Goal: Task Accomplishment & Management: Manage account settings

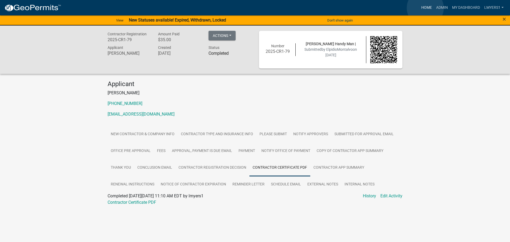
click at [425, 8] on link "Home" at bounding box center [426, 8] width 15 height 10
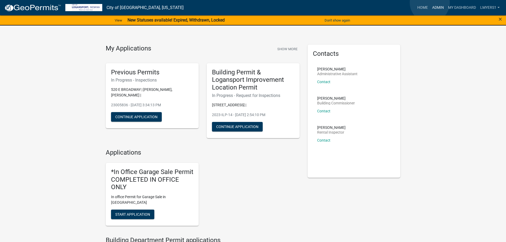
drag, startPoint x: 430, startPoint y: 3, endPoint x: 432, endPoint y: 4, distance: 2.9
click at [430, 3] on link "Admin" at bounding box center [438, 8] width 16 height 10
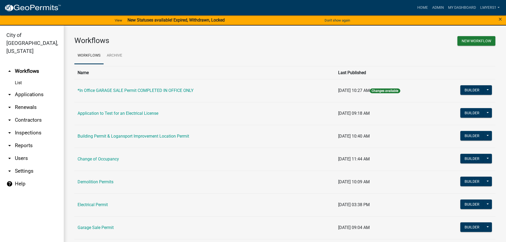
click at [28, 88] on link "arrow_drop_down Applications" at bounding box center [32, 94] width 64 height 13
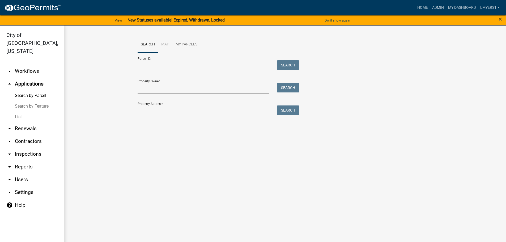
click at [16, 112] on link "List" at bounding box center [32, 117] width 64 height 11
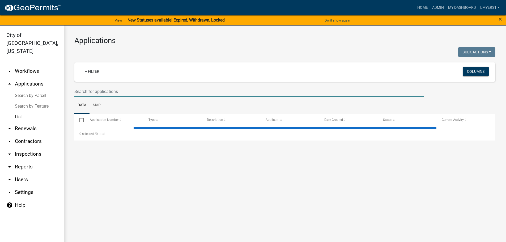
drag, startPoint x: 95, startPoint y: 89, endPoint x: 110, endPoint y: 95, distance: 16.1
click at [95, 89] on input "text" at bounding box center [249, 91] width 350 height 11
select select "3: 100"
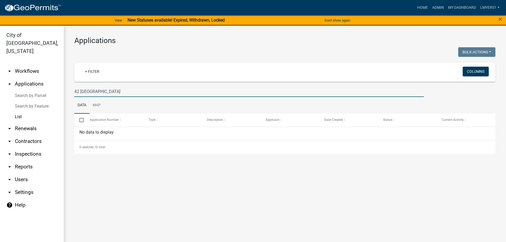
click at [80, 92] on input "42 Jamestown" at bounding box center [249, 91] width 350 height 11
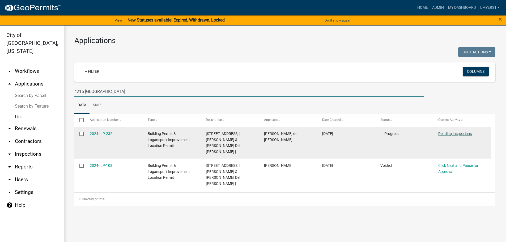
type input "4215 Jamestown"
click at [447, 133] on link "Pending Inspections" at bounding box center [454, 133] width 33 height 4
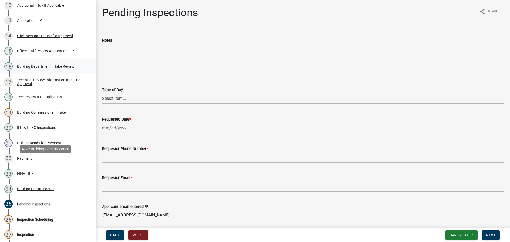
scroll to position [319, 0]
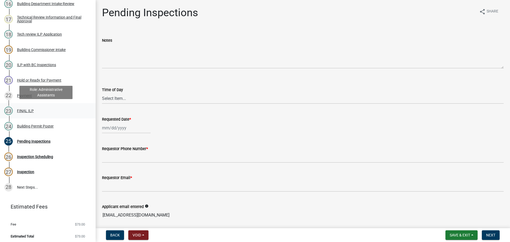
click at [26, 116] on link "23 FINAL ILP" at bounding box center [48, 110] width 96 height 15
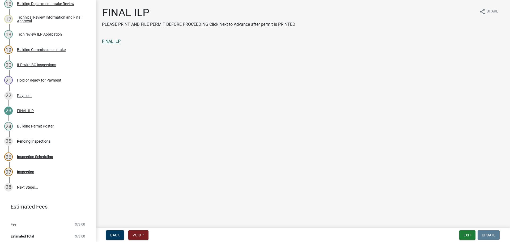
click at [115, 40] on link "FINAL ILP" at bounding box center [111, 41] width 19 height 5
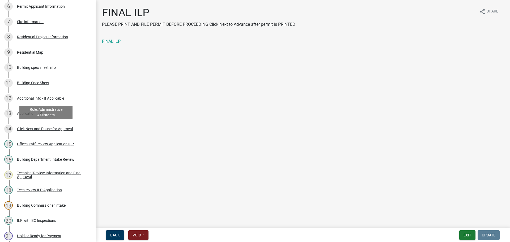
scroll to position [159, 0]
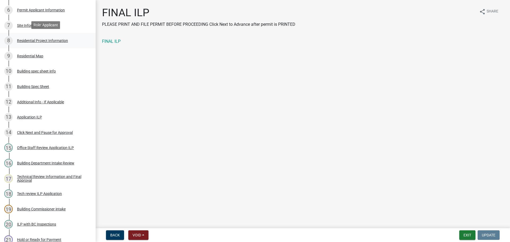
click at [38, 39] on div "Residential Project Information" at bounding box center [42, 41] width 51 height 4
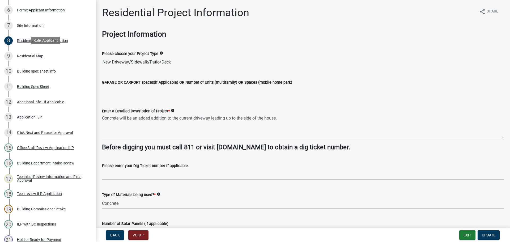
click at [33, 54] on div "Residential Map" at bounding box center [30, 56] width 26 height 4
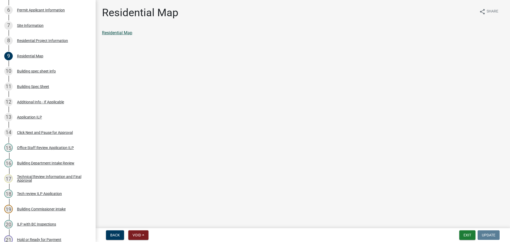
click at [110, 32] on link "Residential Map" at bounding box center [117, 32] width 30 height 5
click at [468, 237] on button "Exit" at bounding box center [467, 235] width 16 height 10
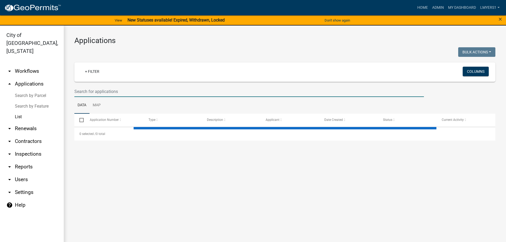
click at [142, 93] on input "text" at bounding box center [249, 91] width 350 height 11
type input "Franklin"
select select "3: 100"
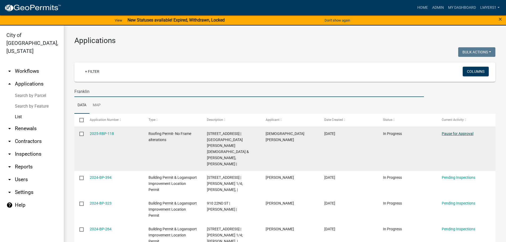
type input "Franklin"
click at [447, 134] on link "Pause for Approval" at bounding box center [458, 133] width 32 height 4
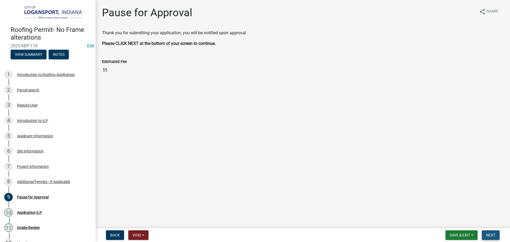
click at [493, 236] on span "Next" at bounding box center [490, 235] width 9 height 4
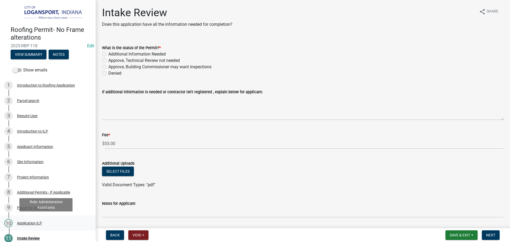
click at [28, 223] on div "Application ILP" at bounding box center [29, 223] width 25 height 4
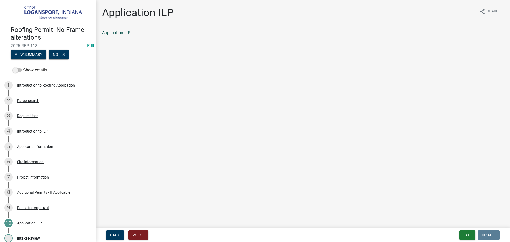
click at [114, 34] on link "Application ILP" at bounding box center [116, 32] width 28 height 5
drag, startPoint x: 25, startPoint y: 238, endPoint x: 26, endPoint y: 226, distance: 11.7
click at [25, 238] on div "Intake Review" at bounding box center [28, 238] width 23 height 4
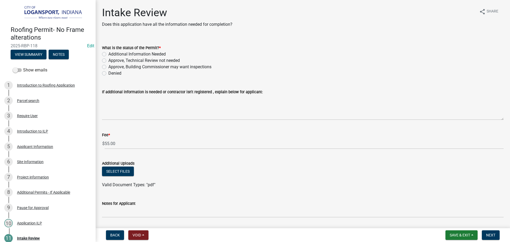
click at [108, 56] on label "Additional Information Needed" at bounding box center [136, 54] width 57 height 6
click at [108, 54] on input "Additional Information Needed" at bounding box center [109, 52] width 3 height 3
radio input "true"
click at [108, 67] on label "Approve, Building Commissioner may want inspections" at bounding box center [159, 67] width 103 height 6
click at [108, 67] on input "Approve, Building Commissioner may want inspections" at bounding box center [109, 65] width 3 height 3
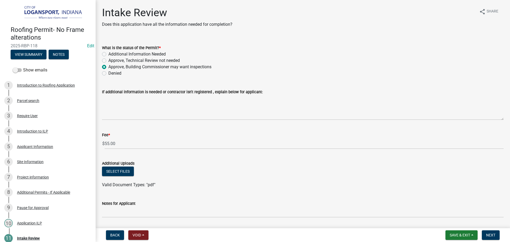
radio input "true"
click at [108, 60] on label "Approve, Technical Review not needed" at bounding box center [143, 60] width 71 height 6
click at [108, 60] on input "Approve, Technical Review not needed" at bounding box center [109, 58] width 3 height 3
radio input "true"
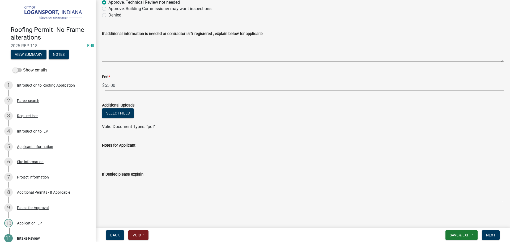
scroll to position [59, 0]
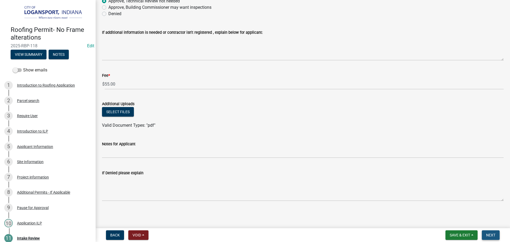
click at [483, 230] on button "Next" at bounding box center [491, 235] width 18 height 10
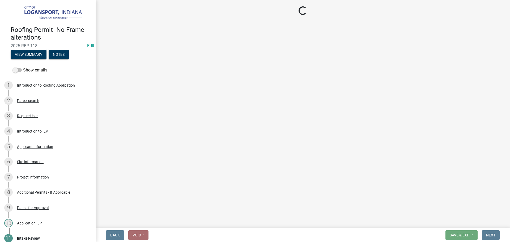
select select "3: 3"
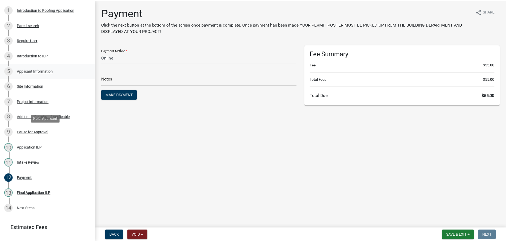
scroll to position [99, 0]
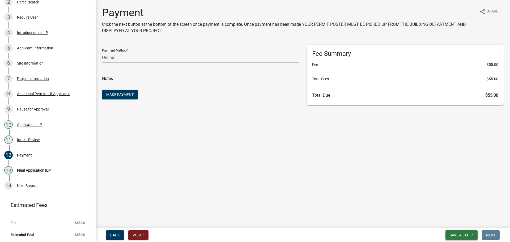
click at [454, 233] on span "Save & Exit" at bounding box center [460, 235] width 20 height 4
click at [454, 223] on button "Save & Exit" at bounding box center [456, 221] width 42 height 13
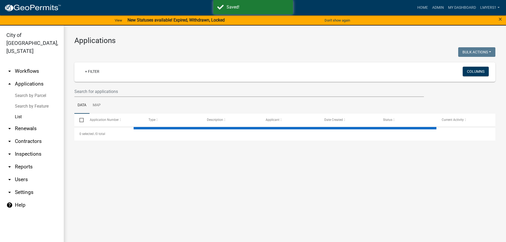
select select "3: 100"
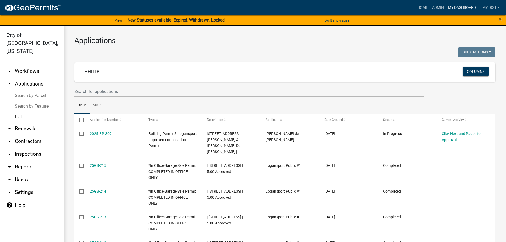
click at [457, 6] on link "My Dashboard" at bounding box center [462, 8] width 32 height 10
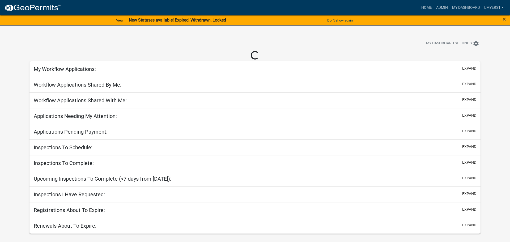
select select "2: 50"
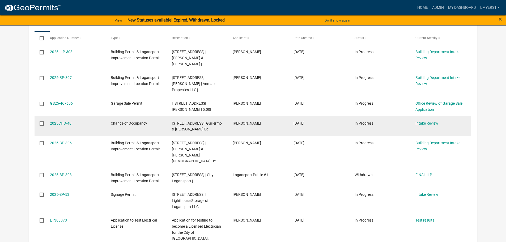
scroll to position [106, 0]
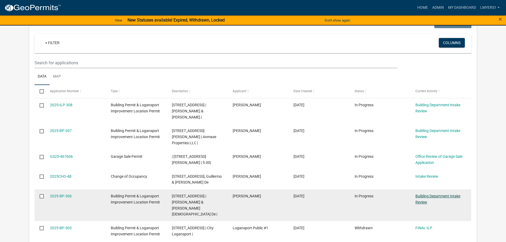
click at [429, 194] on link "Building Department Intake Review" at bounding box center [437, 199] width 45 height 10
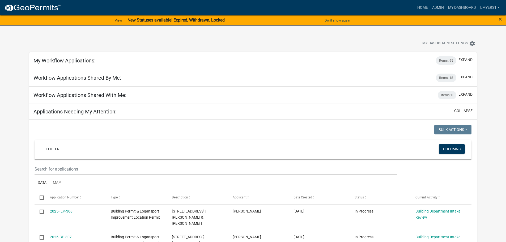
select select "2: 50"
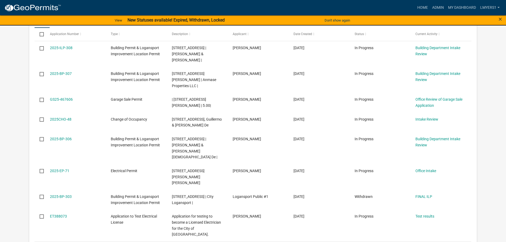
scroll to position [159, 0]
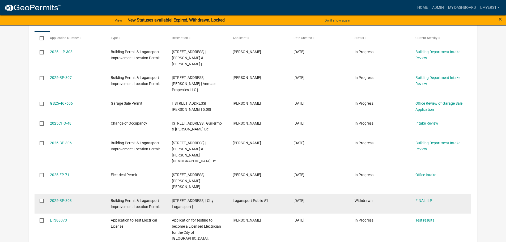
click at [41, 199] on input "checkbox" at bounding box center [41, 200] width 3 height 3
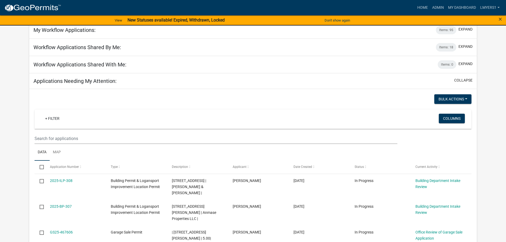
scroll to position [27, 0]
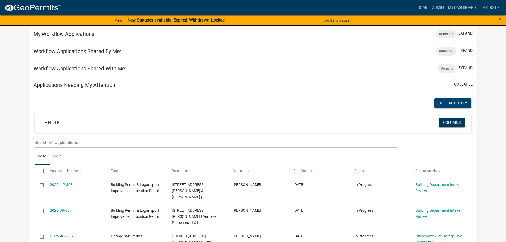
click at [467, 103] on button "Bulk Actions" at bounding box center [452, 103] width 37 height 10
click at [449, 119] on button "Void" at bounding box center [450, 116] width 42 height 13
checkbox input "false"
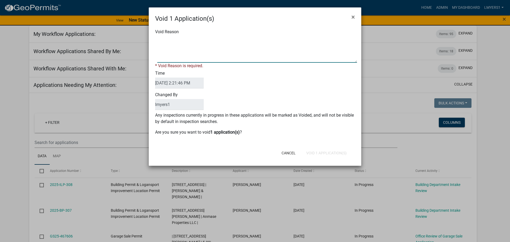
click at [188, 51] on textarea "Void Reason" at bounding box center [257, 49] width 200 height 27
type textarea "test"
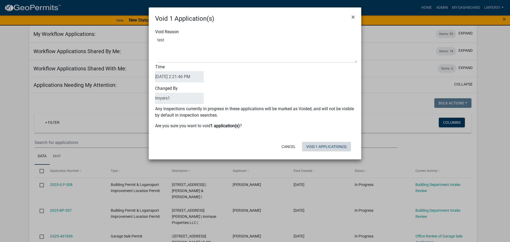
click at [336, 152] on div "Cancel Void 1 Application(s)" at bounding box center [289, 147] width 131 height 14
click at [337, 148] on button "Void 1 Application(s)" at bounding box center [326, 147] width 49 height 10
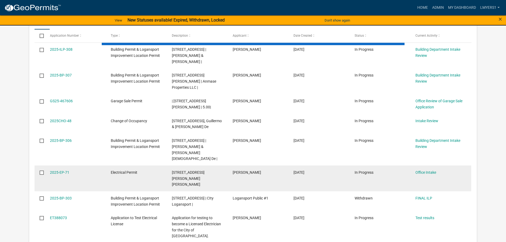
scroll to position [159, 0]
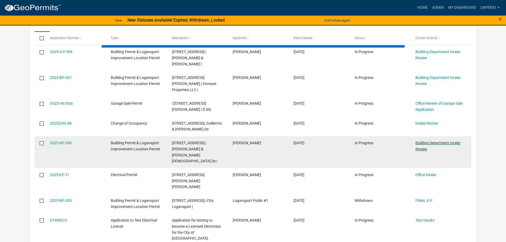
click at [422, 142] on link "Building Department Intake Review" at bounding box center [437, 146] width 45 height 10
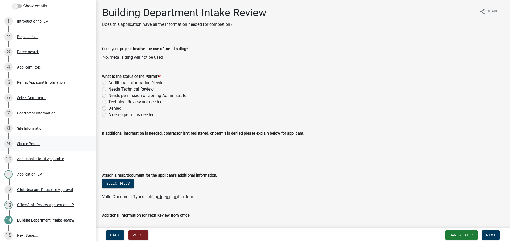
scroll to position [80, 0]
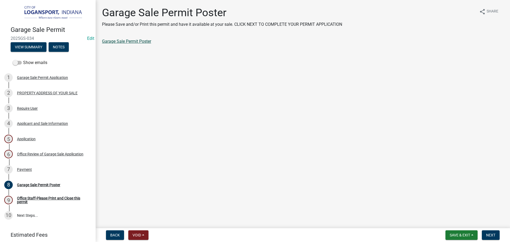
click at [139, 40] on link "Garage Sale Permit Poster" at bounding box center [126, 41] width 49 height 5
click at [491, 232] on button "Next" at bounding box center [491, 235] width 18 height 10
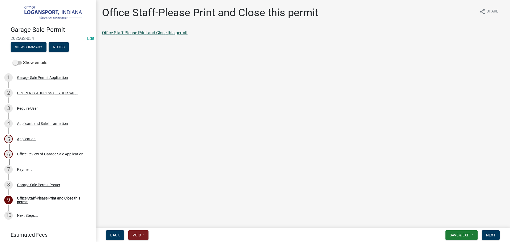
click at [168, 32] on link "Office Staff-Please Print and Close this permit" at bounding box center [145, 32] width 86 height 5
click at [482, 232] on button "Next" at bounding box center [491, 235] width 18 height 10
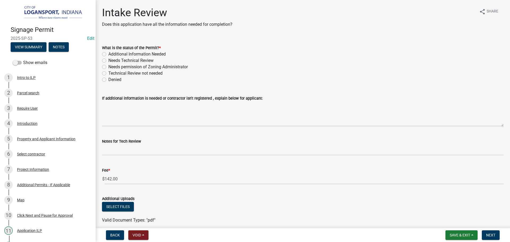
click at [108, 60] on label "Needs Technical Review" at bounding box center [130, 60] width 45 height 6
click at [108, 60] on input "Needs Technical Review" at bounding box center [109, 58] width 3 height 3
radio input "true"
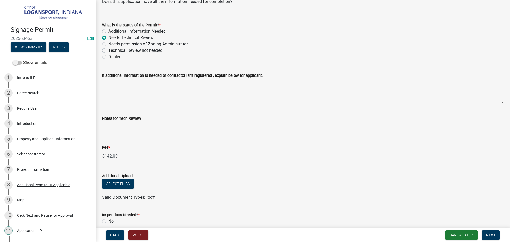
scroll to position [53, 0]
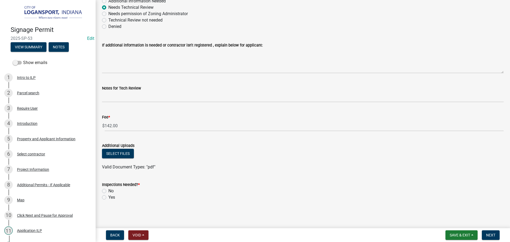
click at [108, 198] on label "Yes" at bounding box center [111, 197] width 7 height 6
click at [108, 198] on input "Yes" at bounding box center [109, 195] width 3 height 3
radio input "true"
click at [495, 236] on button "Next" at bounding box center [491, 235] width 18 height 10
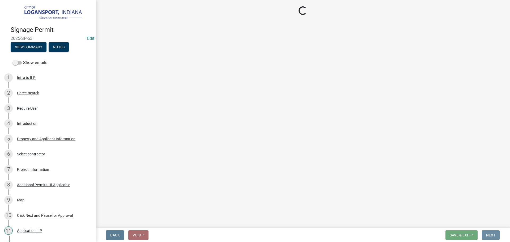
scroll to position [0, 0]
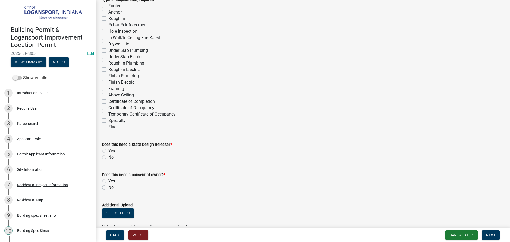
scroll to position [396, 0]
